Goal: Use online tool/utility

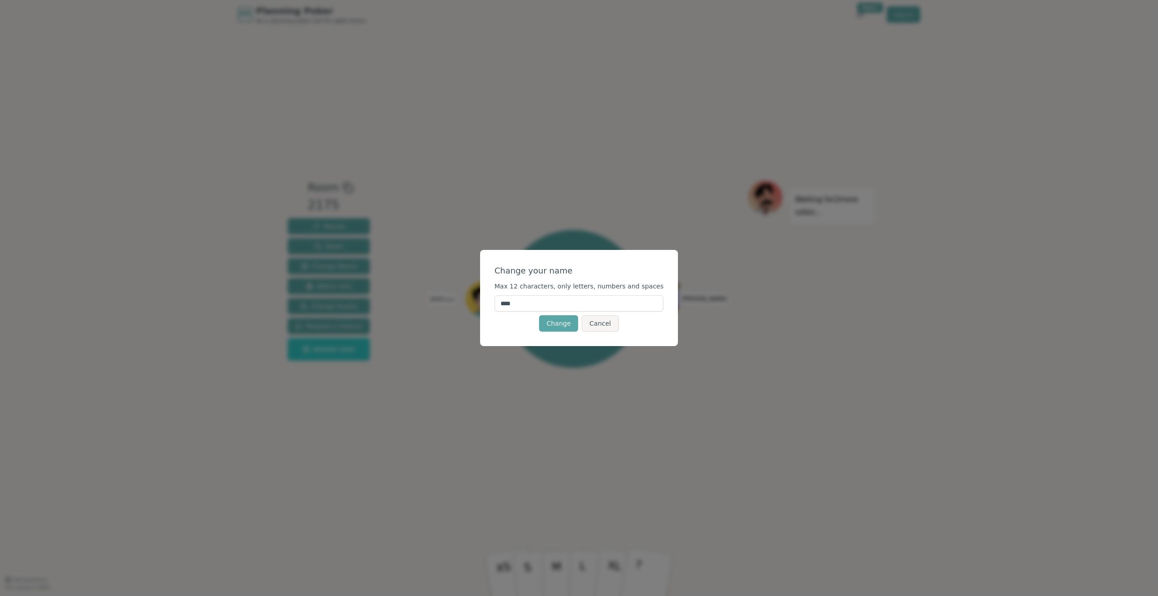
click at [546, 301] on input "****" at bounding box center [579, 304] width 169 height 16
type input "******"
click at [562, 325] on button "Change" at bounding box center [558, 323] width 39 height 16
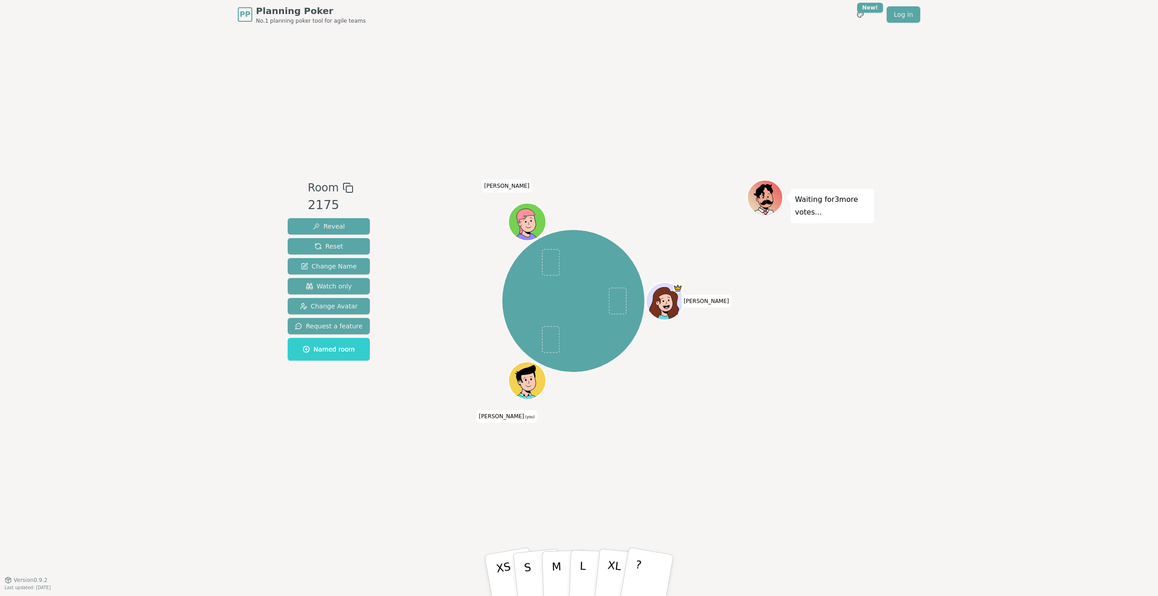
click at [531, 374] on icon at bounding box center [526, 375] width 34 height 21
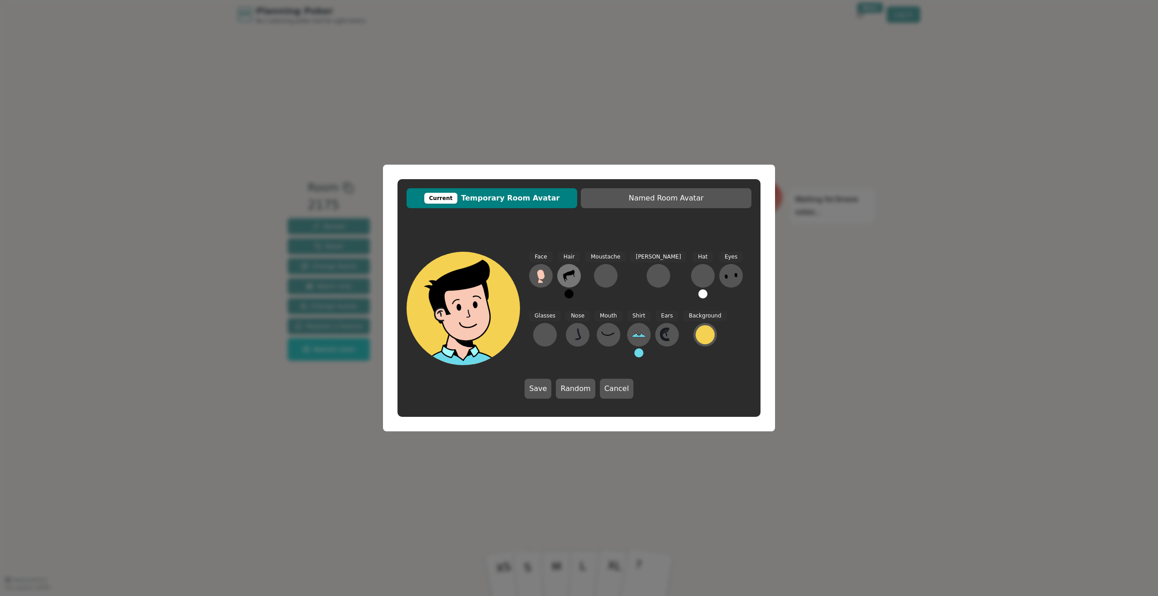
click at [569, 272] on icon at bounding box center [569, 276] width 15 height 15
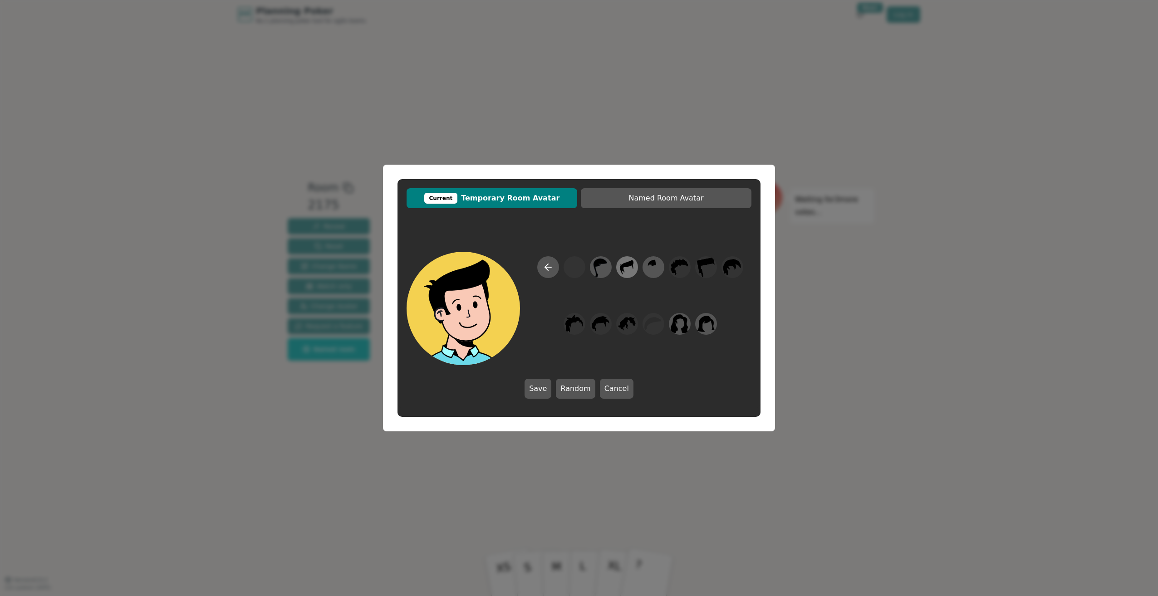
click at [623, 271] on icon at bounding box center [627, 267] width 18 height 20
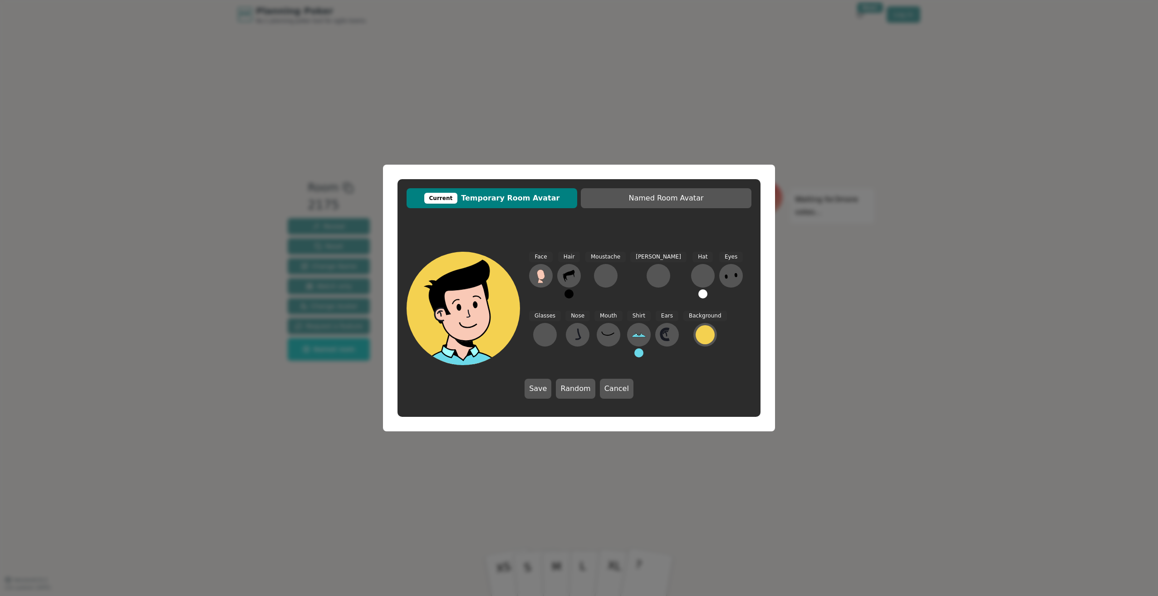
click at [854, 277] on div "Current Temporary Room Avatar Named Room Avatar Face Hair Moustache Beard Hat E…" at bounding box center [579, 298] width 1158 height 596
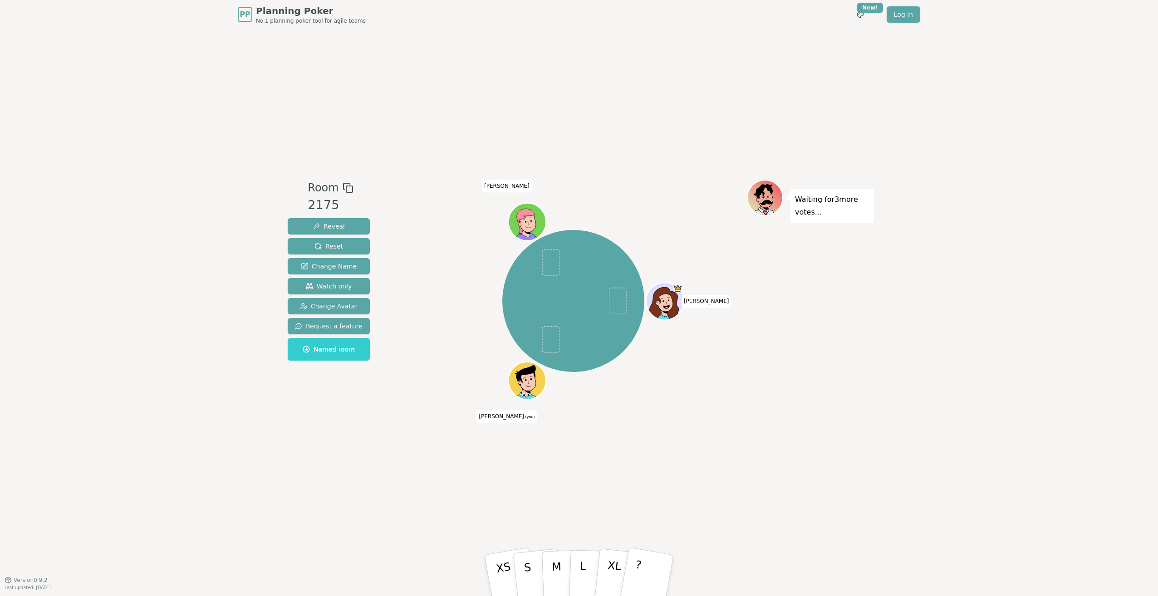
click at [521, 391] on div at bounding box center [529, 392] width 37 height 33
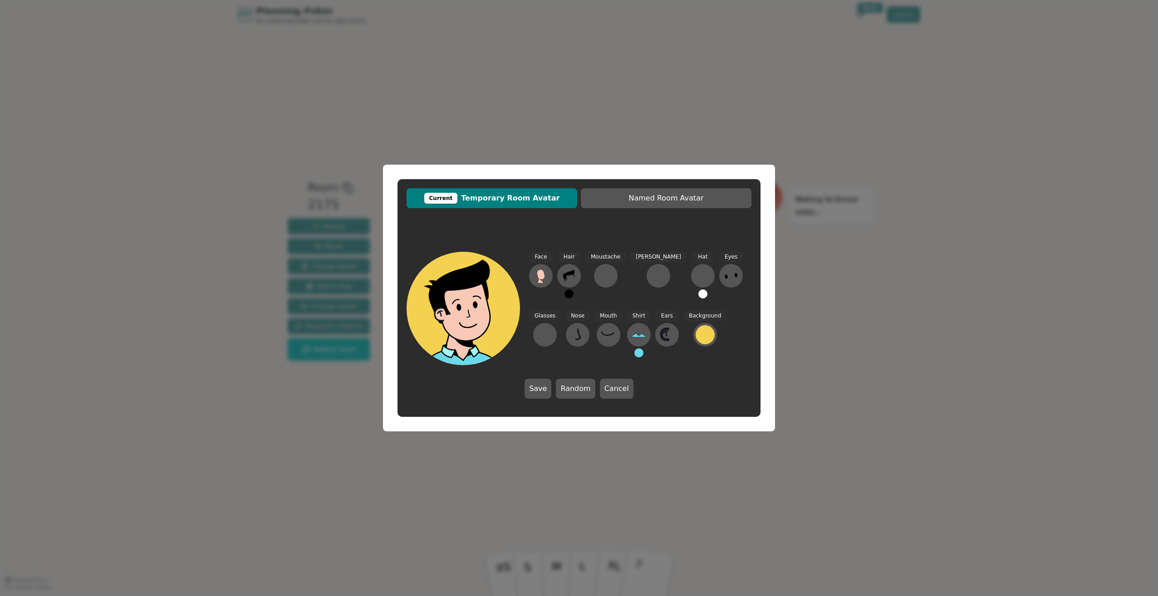
click at [892, 280] on div "Current Temporary Room Avatar Named Room Avatar Face Hair Moustache Beard Hat E…" at bounding box center [579, 298] width 1158 height 596
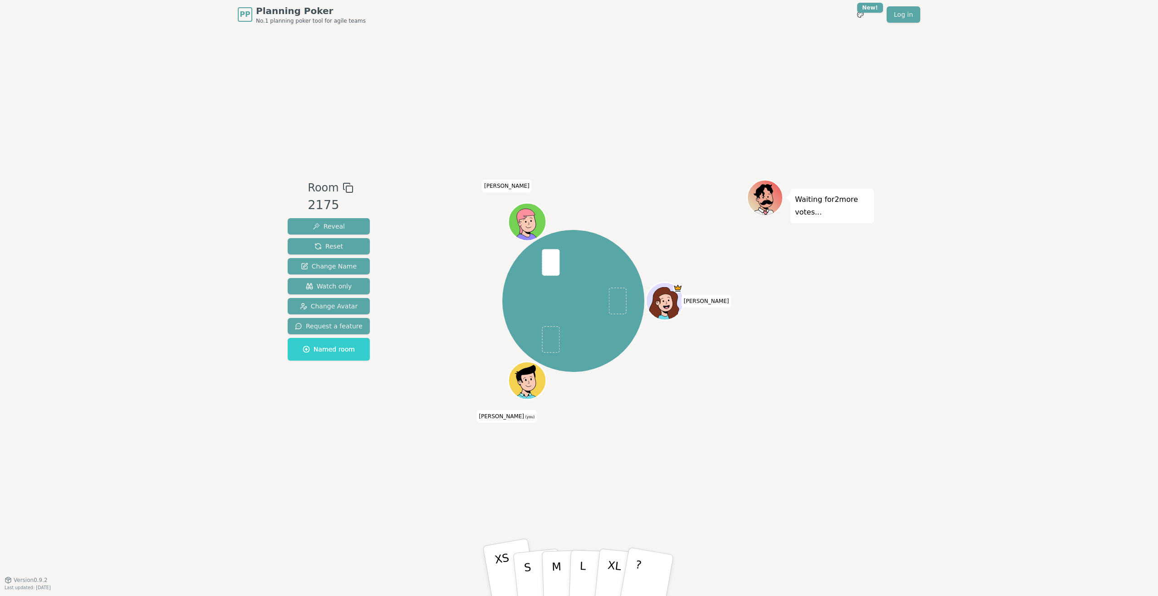
click at [499, 573] on p "XS" at bounding box center [505, 577] width 23 height 51
drag, startPoint x: 570, startPoint y: 305, endPoint x: 577, endPoint y: 306, distance: 6.6
click at [577, 306] on span "S" at bounding box center [573, 307] width 11 height 27
click at [583, 333] on div "Majority S" at bounding box center [573, 301] width 68 height 68
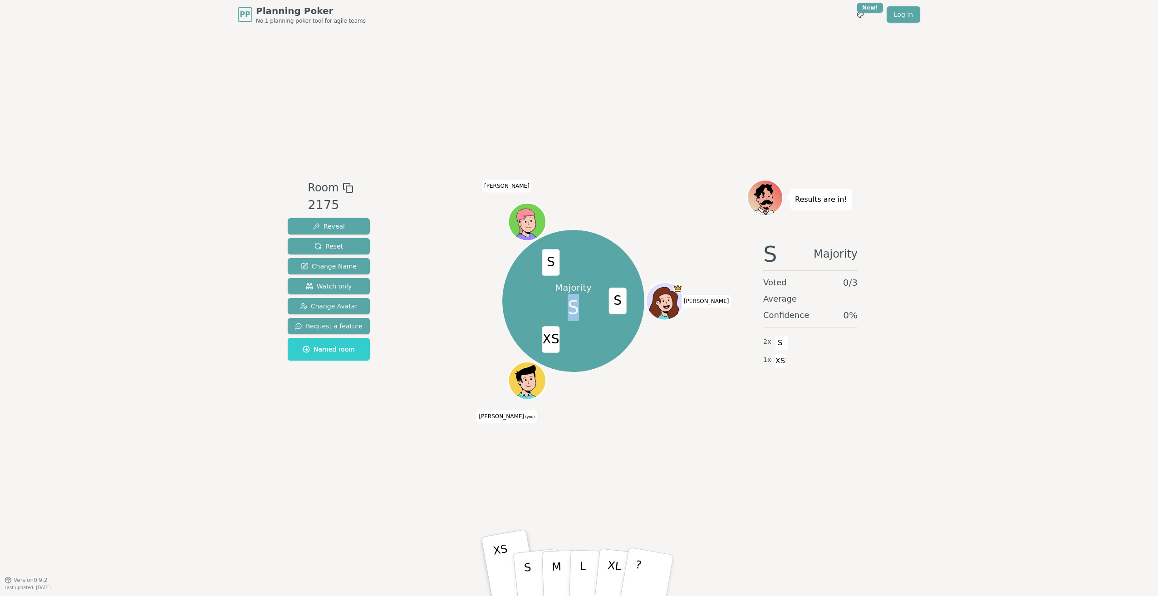
drag, startPoint x: 575, startPoint y: 305, endPoint x: 558, endPoint y: 309, distance: 17.3
click at [558, 309] on div "Majority S" at bounding box center [573, 301] width 68 height 68
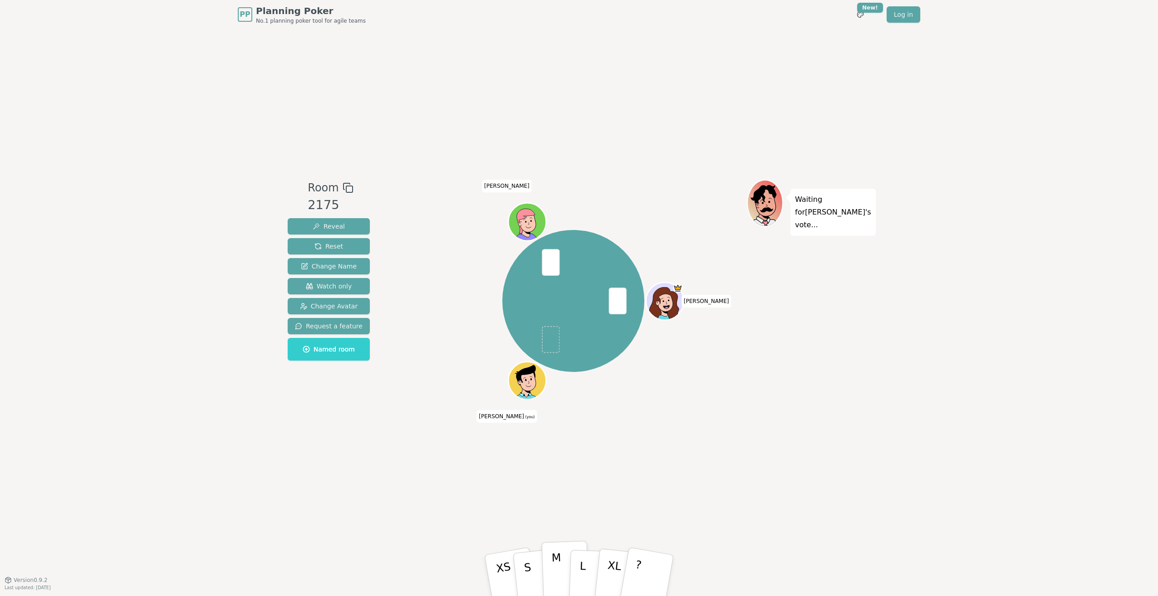
click at [557, 571] on p "M" at bounding box center [557, 576] width 11 height 49
